Goal: Navigation & Orientation: Find specific page/section

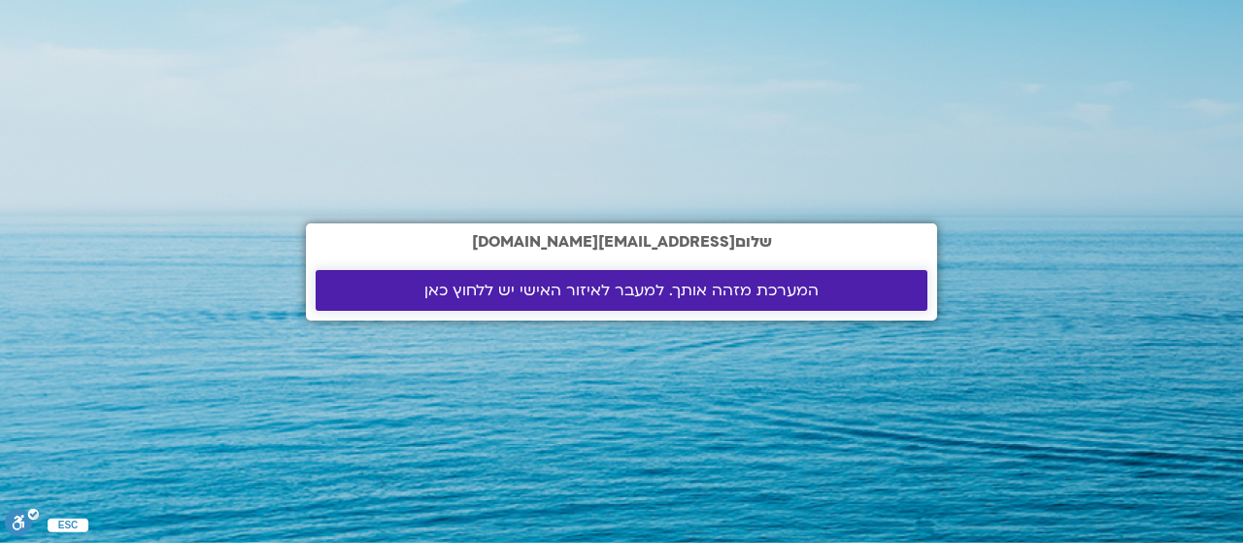
click at [728, 292] on span "המערכת מזהה אותך. למעבר לאיזור האישי יש ללחוץ כאן" at bounding box center [621, 290] width 394 height 17
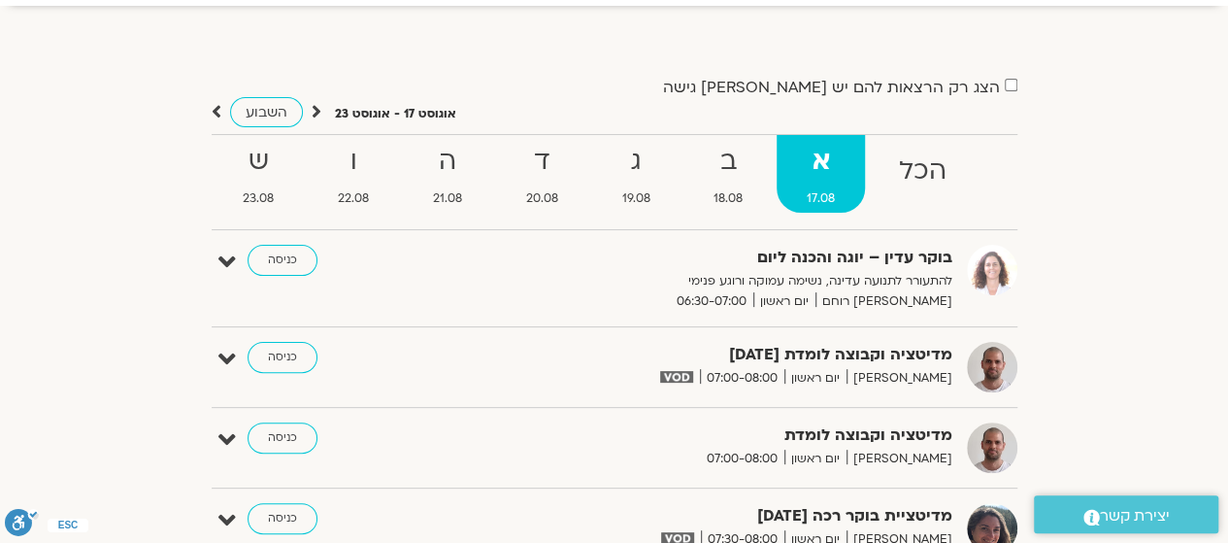
scroll to position [97, 0]
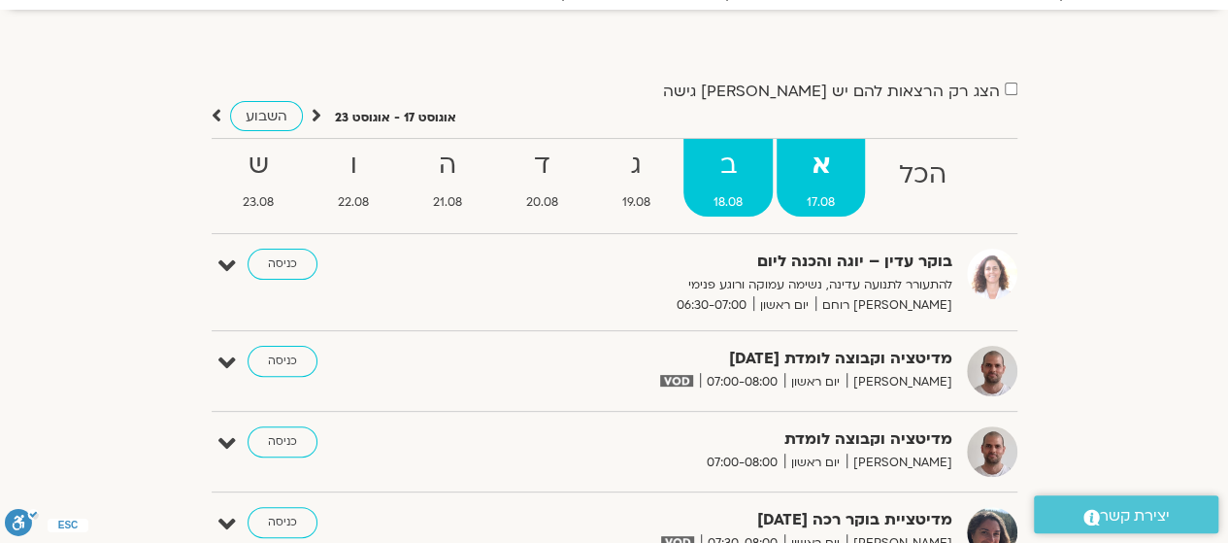
click at [719, 170] on strong "ב" at bounding box center [728, 166] width 89 height 44
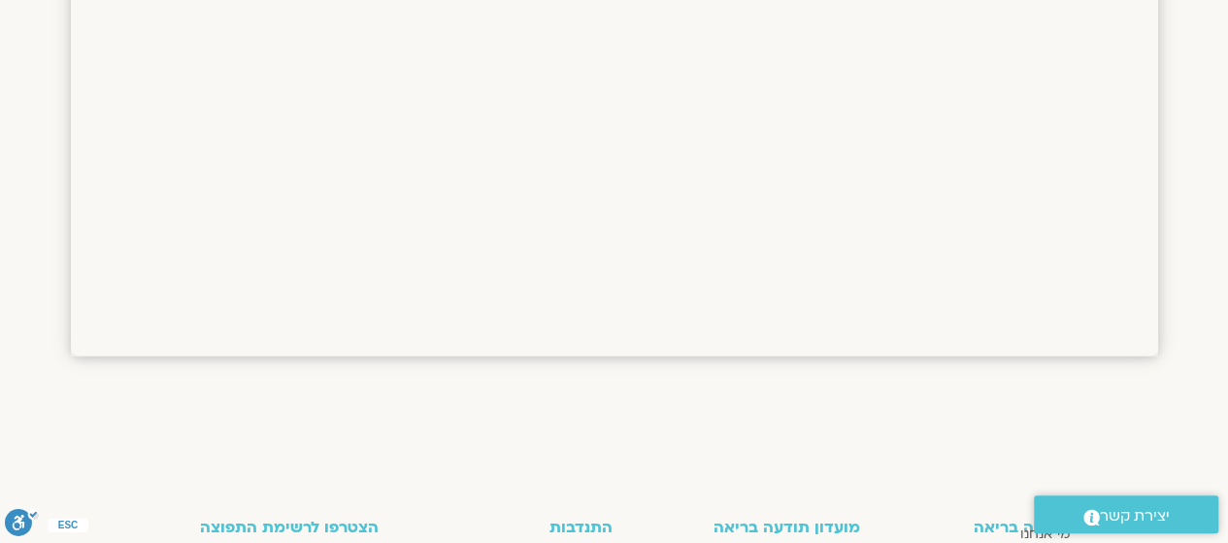
scroll to position [2816, 0]
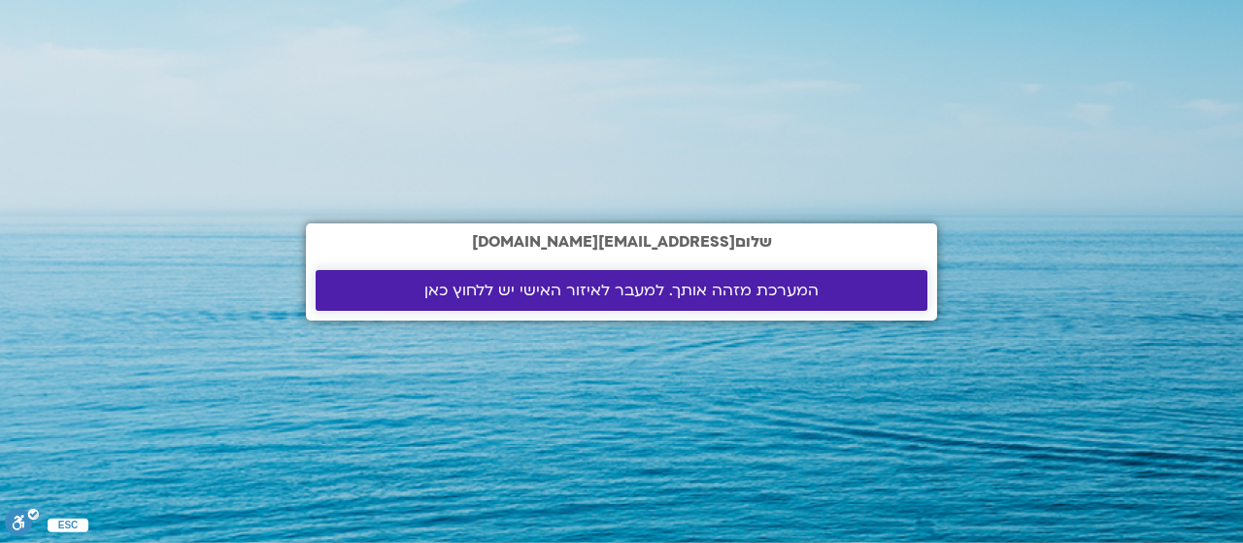
click at [629, 287] on span "המערכת מזהה אותך. למעבר לאיזור האישי יש ללחוץ כאן" at bounding box center [621, 290] width 394 height 17
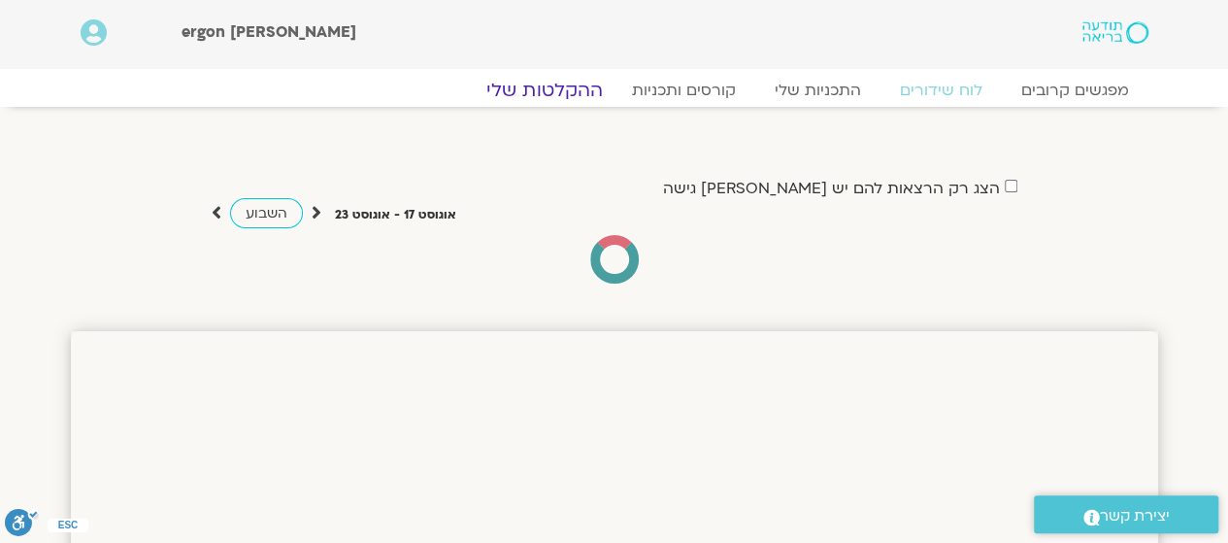
click at [575, 88] on link "ההקלטות שלי" at bounding box center [544, 90] width 163 height 23
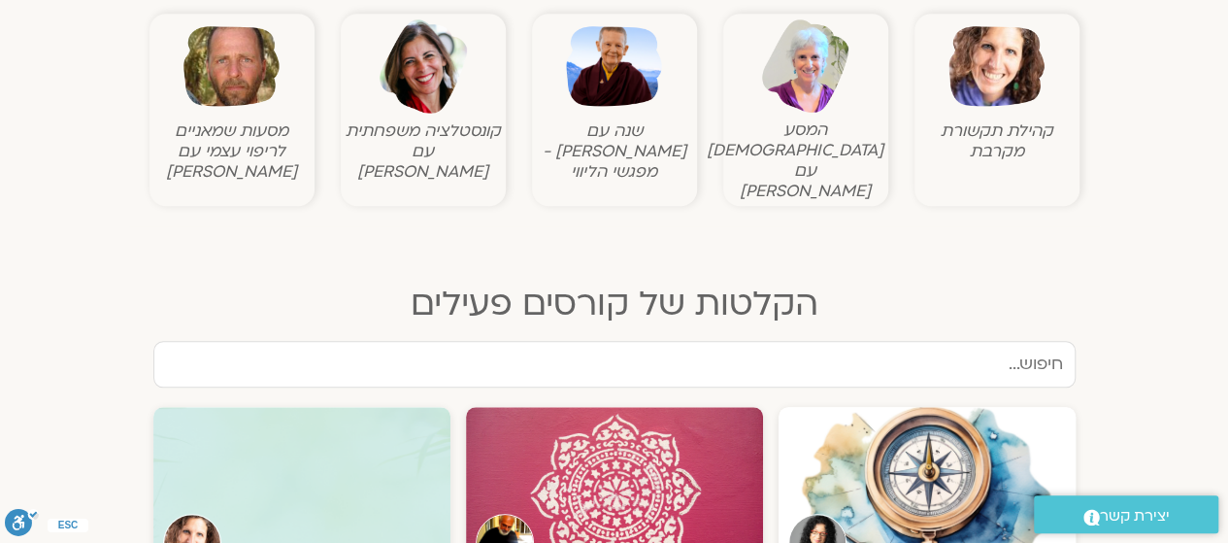
scroll to position [874, 0]
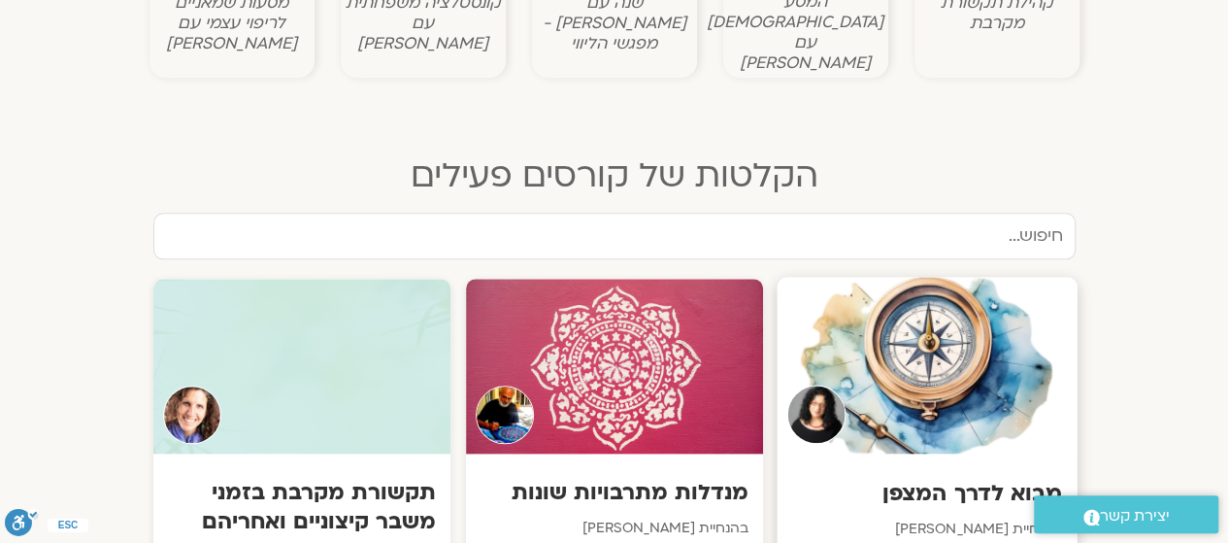
click at [949, 364] on div at bounding box center [927, 365] width 300 height 177
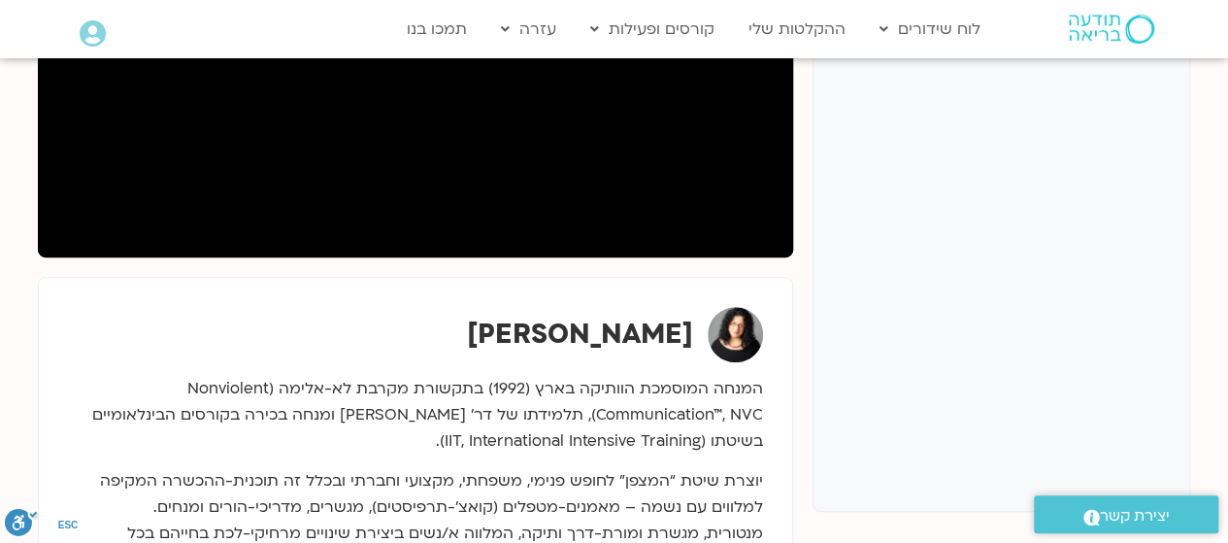
scroll to position [291, 0]
